Goal: Task Accomplishment & Management: Use online tool/utility

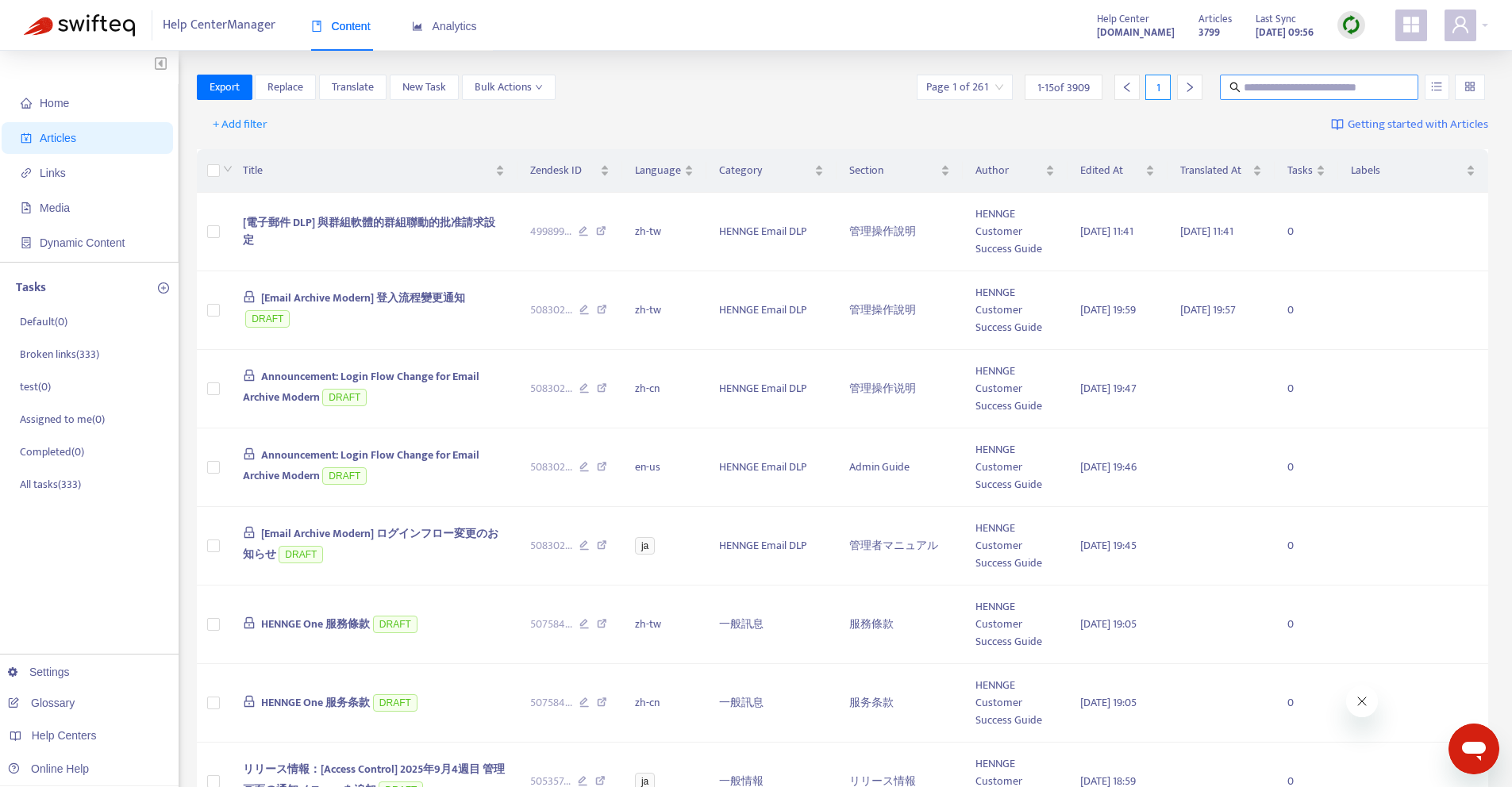
click at [1259, 88] on input "text" at bounding box center [1319, 88] width 152 height 18
paste input "**********"
type input "**********"
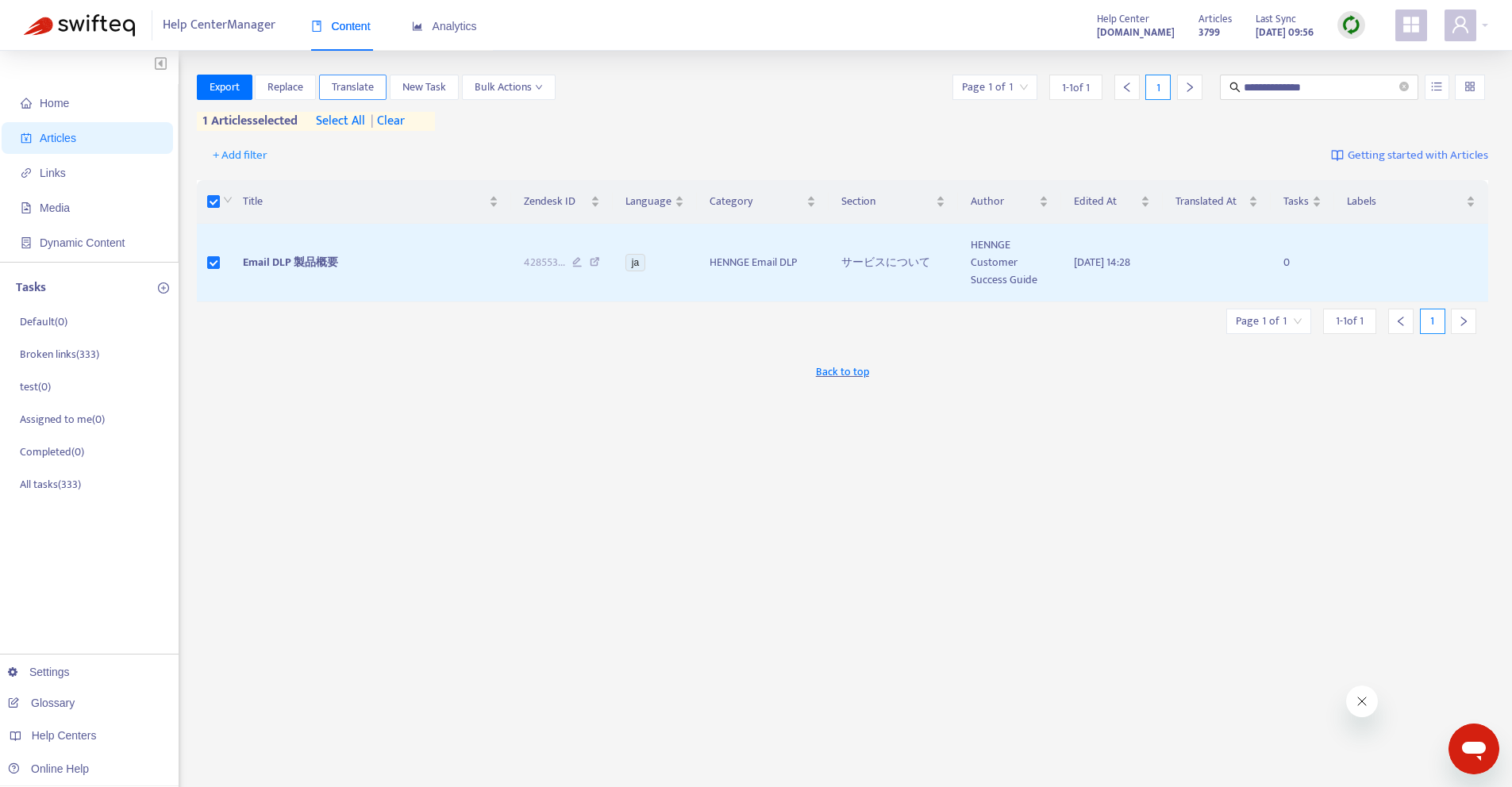
click at [372, 79] on span "Translate" at bounding box center [352, 88] width 42 height 18
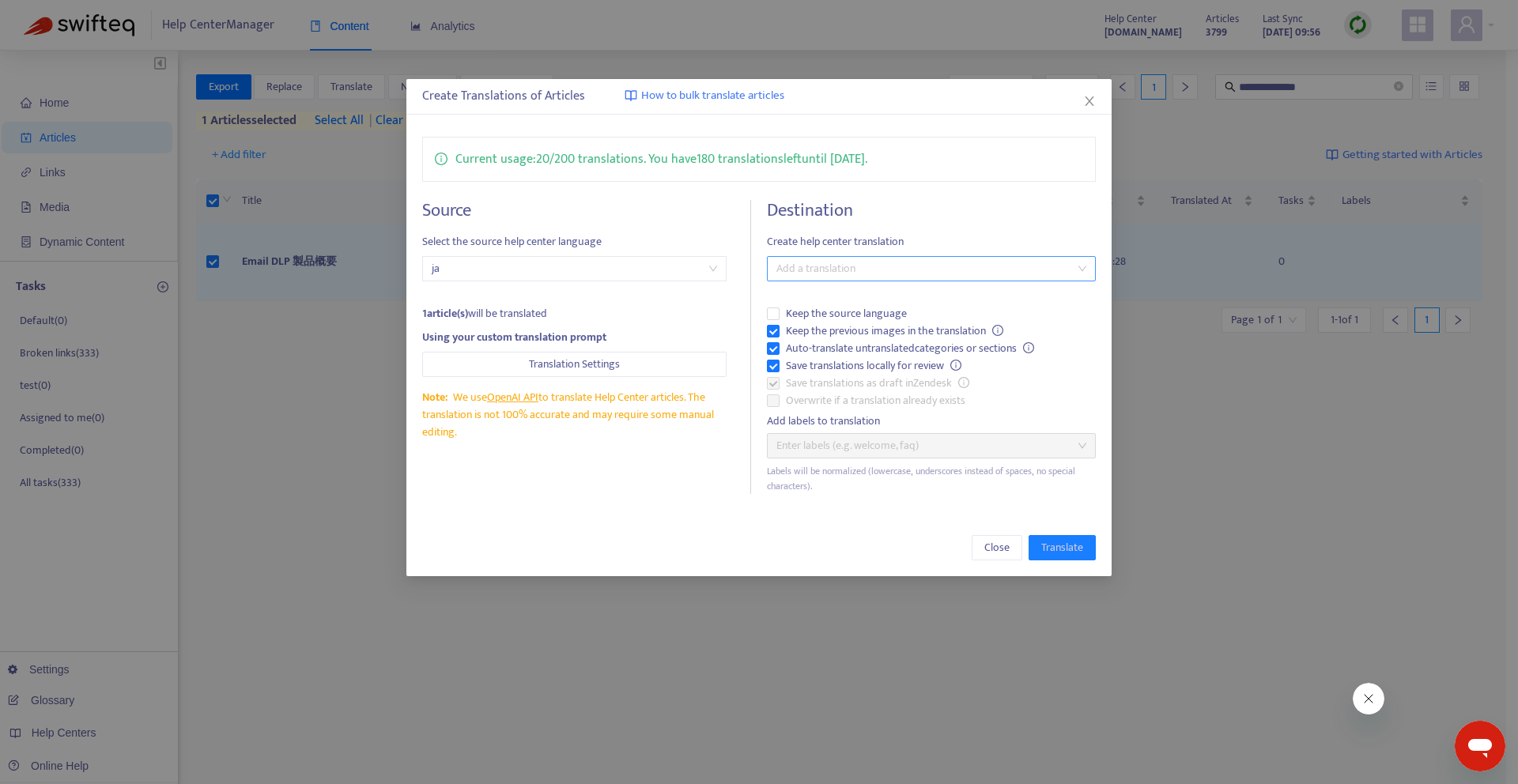
click at [923, 273] on div at bounding box center [923, 269] width 306 height 19
click at [859, 355] on div "Chinese (Traditional) ( zh-tw )" at bounding box center [931, 351] width 304 height 17
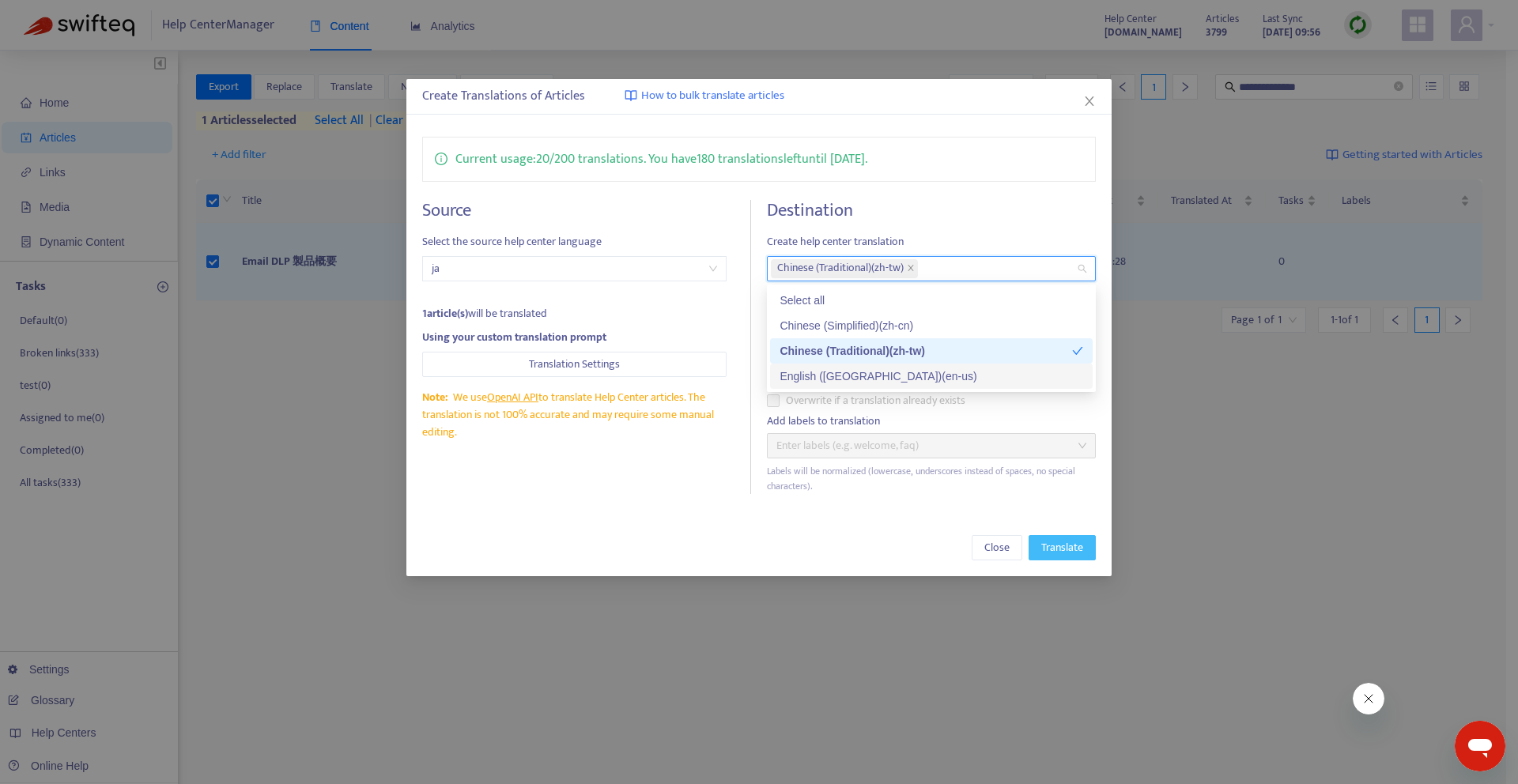
click at [1077, 555] on span "Translate" at bounding box center [1062, 548] width 42 height 17
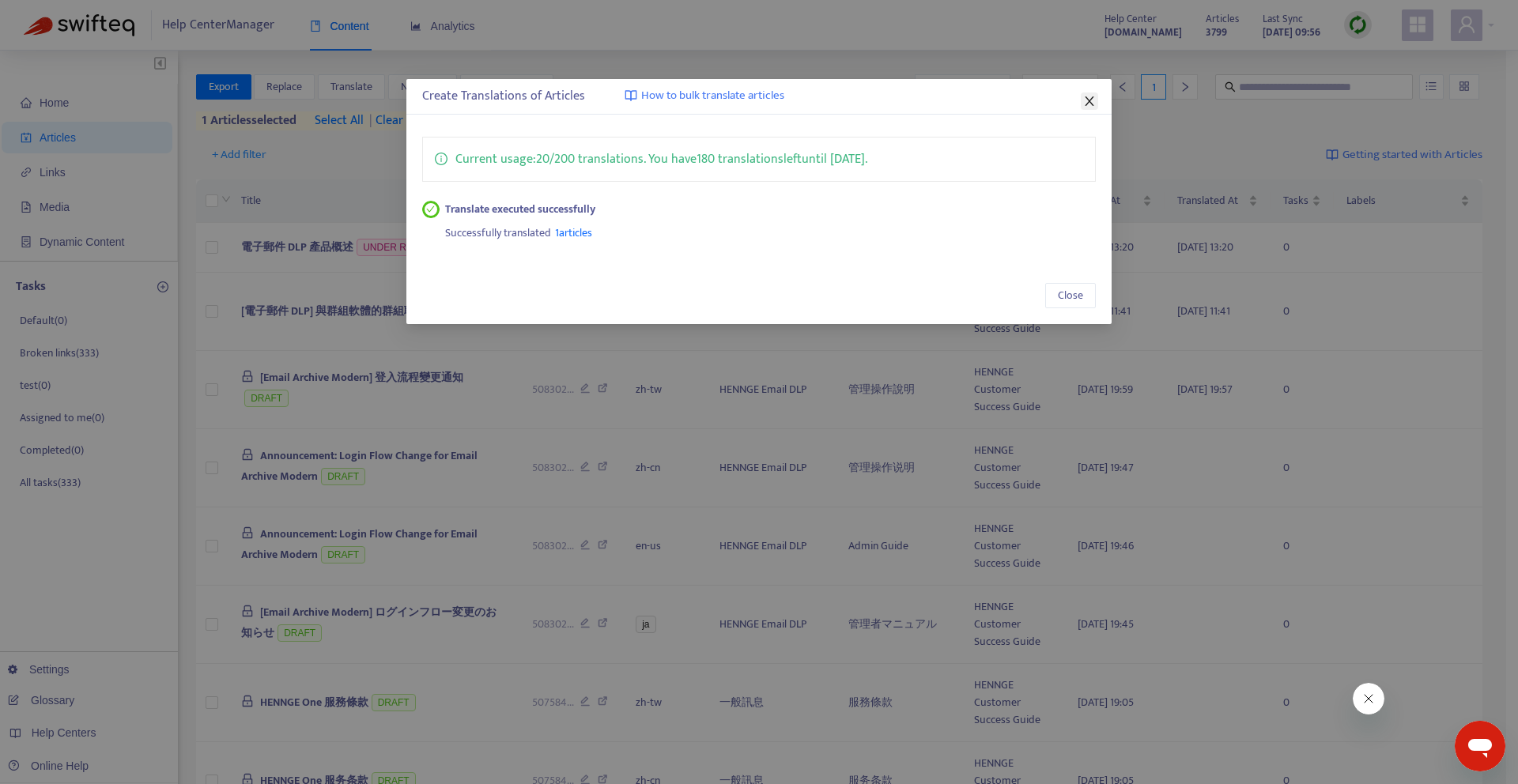
click at [1084, 99] on icon "close" at bounding box center [1090, 102] width 13 height 13
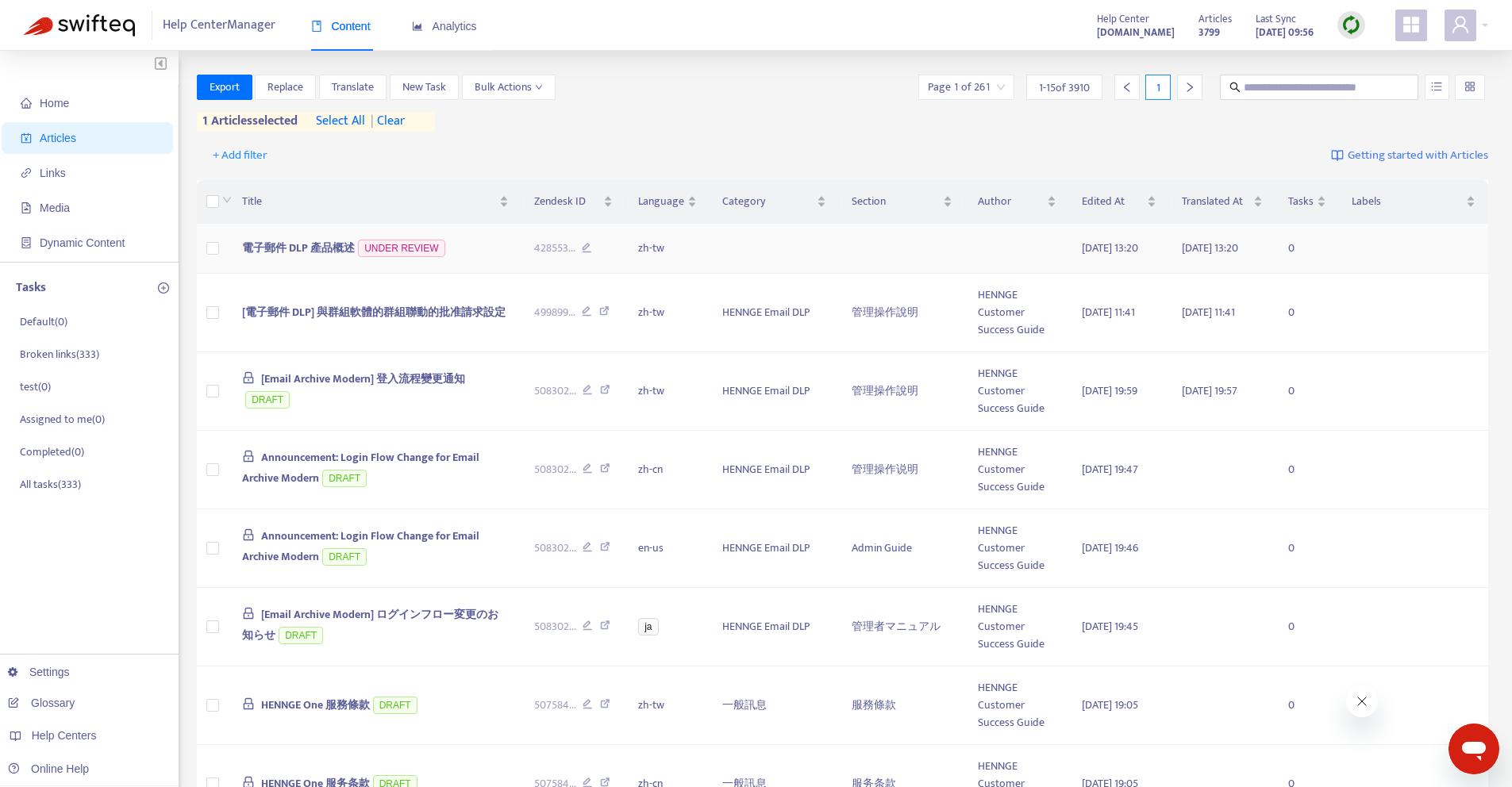
click at [330, 243] on td "電子郵件 DLP 產品概述 UNDER REVIEW" at bounding box center [375, 249] width 292 height 50
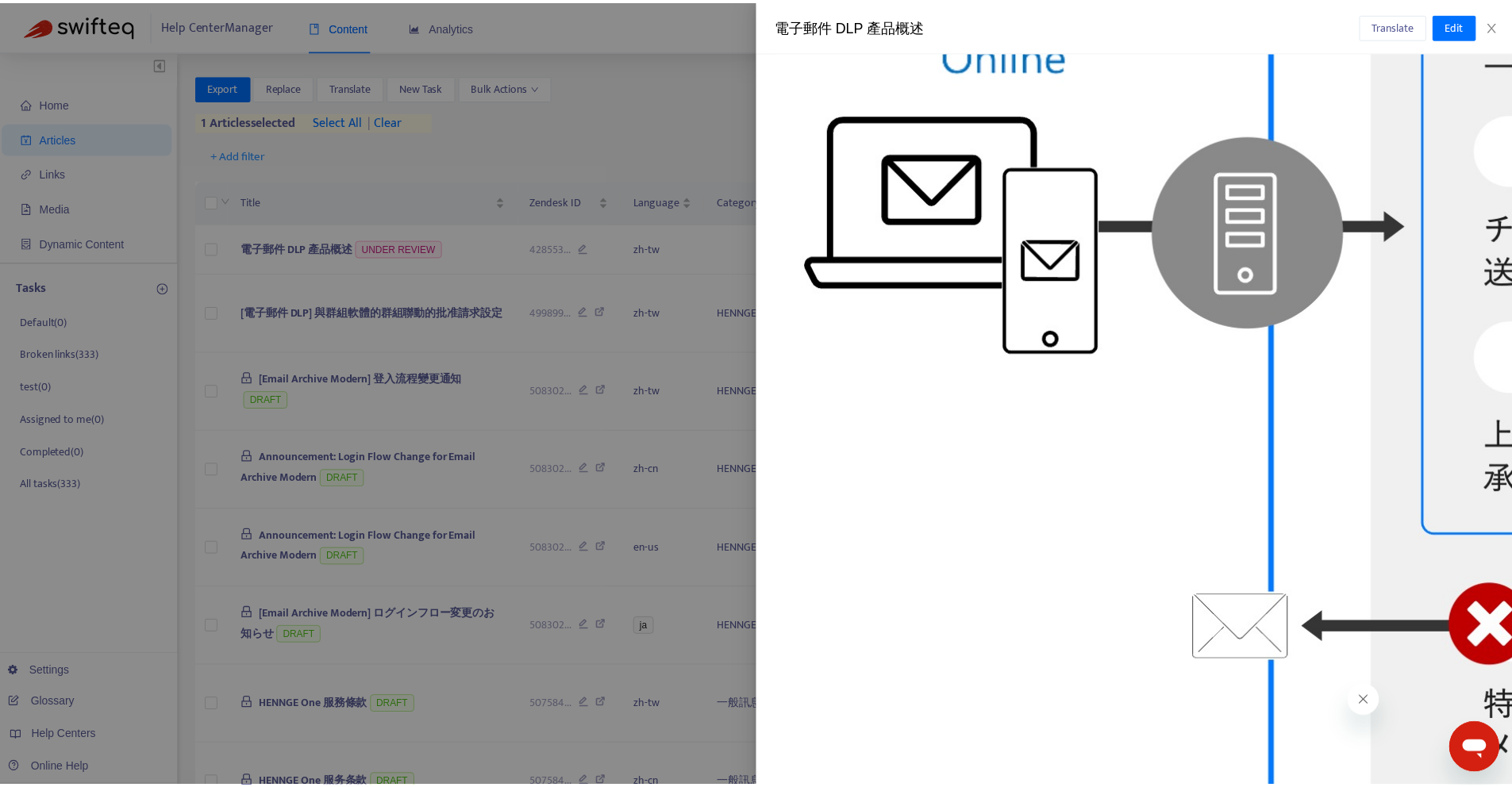
scroll to position [1208, 0]
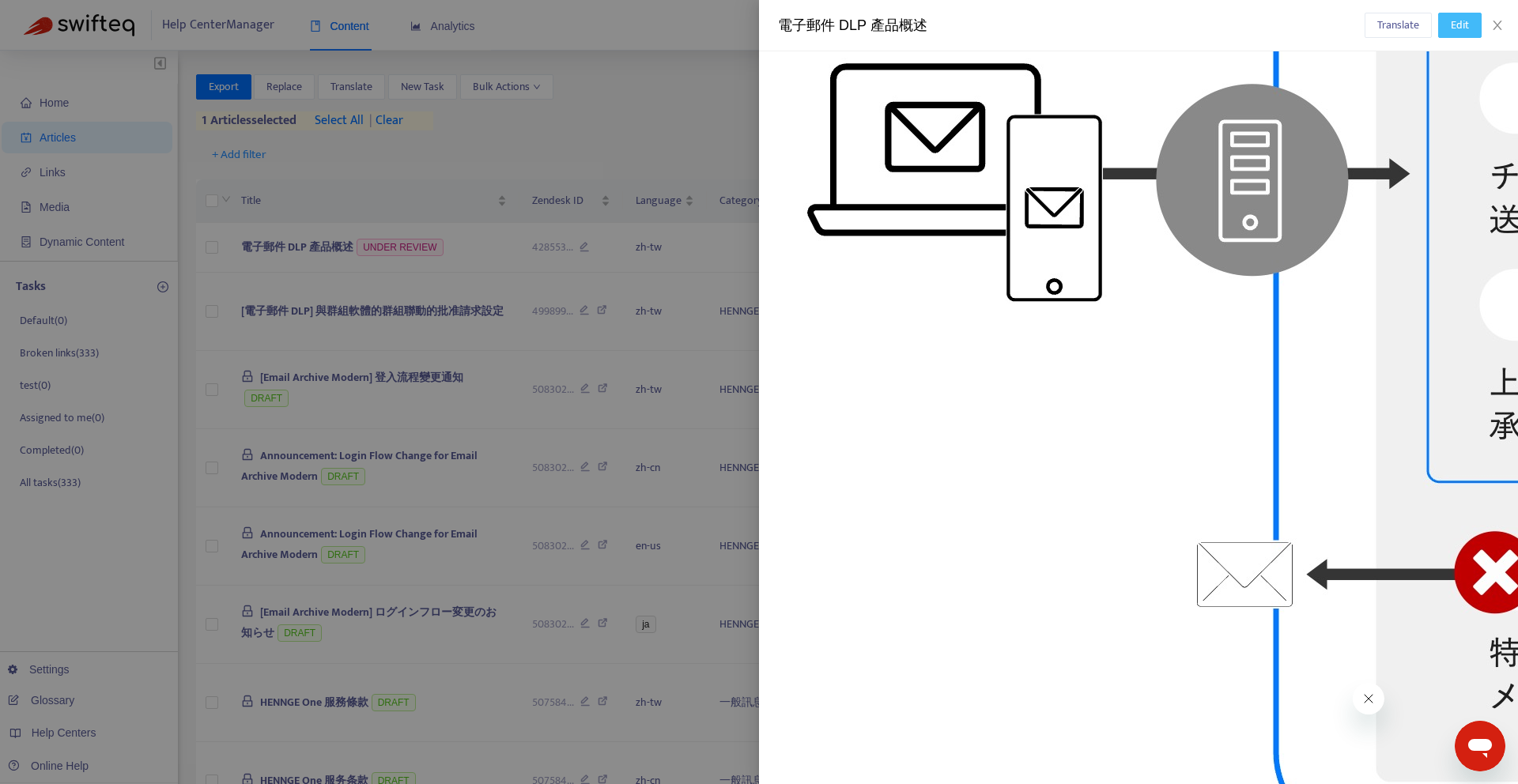
click at [1460, 29] on span "Edit" at bounding box center [1459, 25] width 18 height 17
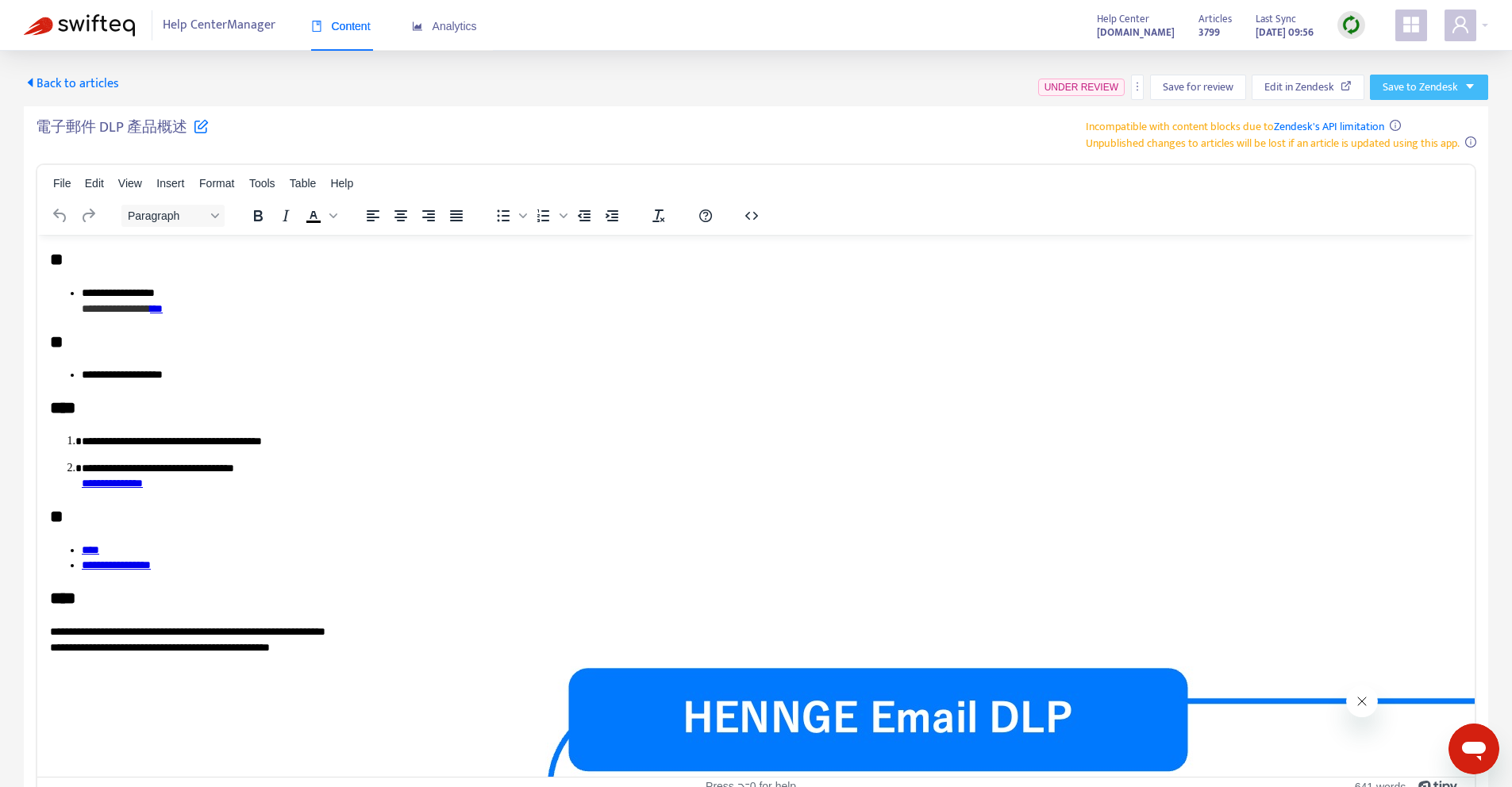
click at [1408, 83] on span "Save to Zendesk" at bounding box center [1420, 88] width 76 height 18
click at [1400, 117] on span "Publish" at bounding box center [1413, 119] width 61 height 18
